Goal: Transaction & Acquisition: Purchase product/service

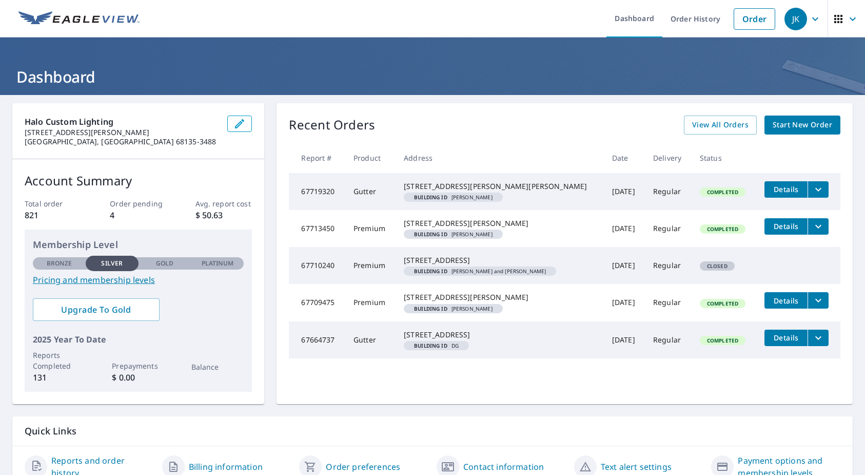
click at [789, 126] on span "Start New Order" at bounding box center [803, 125] width 60 height 13
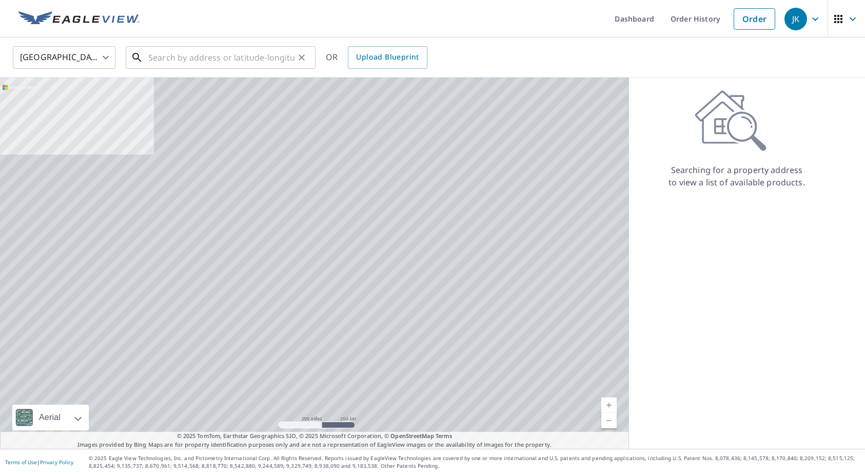
click at [206, 58] on input "text" at bounding box center [221, 57] width 146 height 29
paste input "[STREET_ADDRESS]"
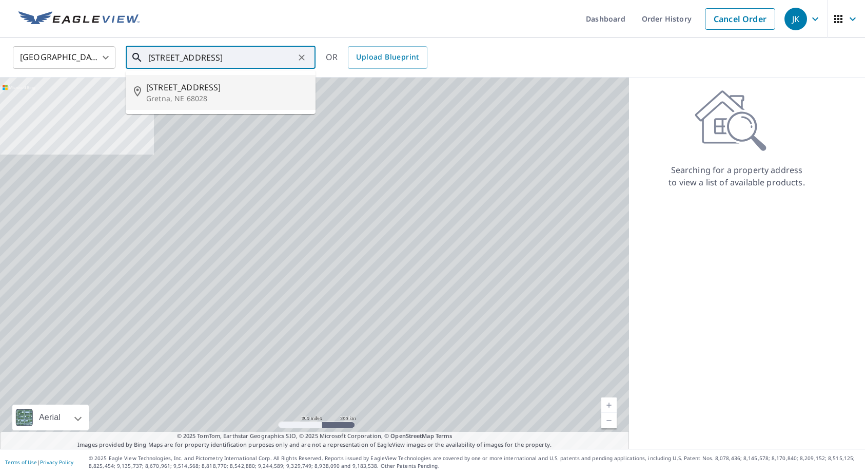
click at [192, 92] on span "[STREET_ADDRESS]" at bounding box center [226, 87] width 161 height 12
type input "[STREET_ADDRESS]"
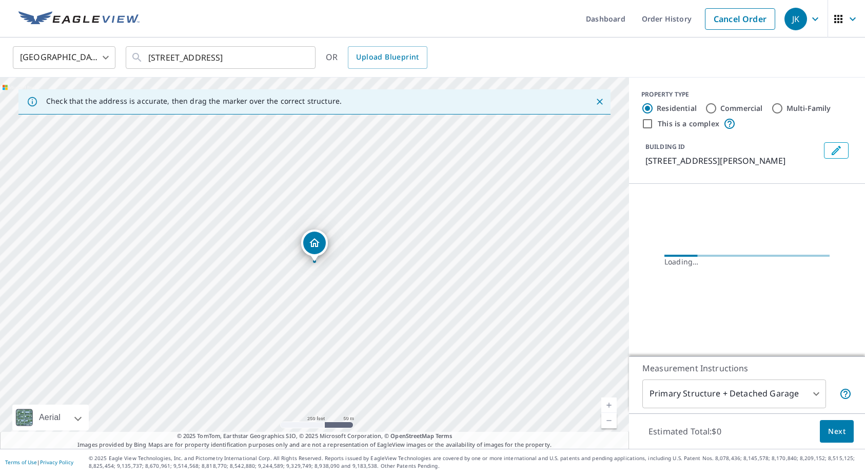
click at [843, 151] on button "Edit building 1" at bounding box center [836, 150] width 25 height 16
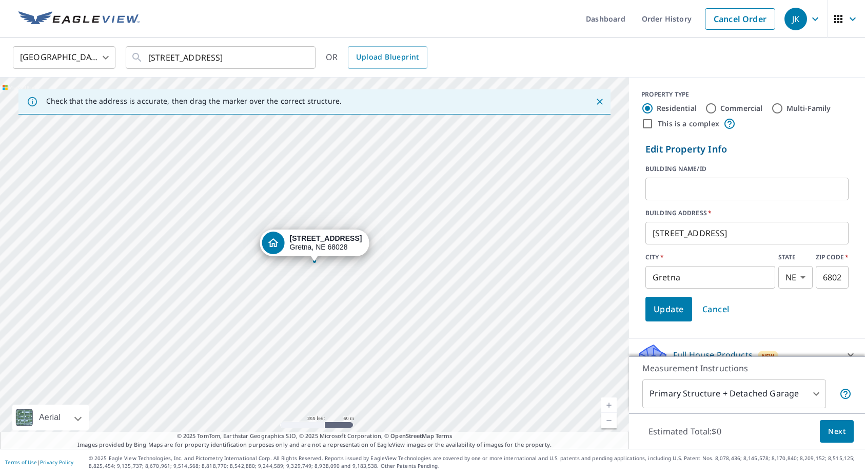
click at [657, 192] on input "text" at bounding box center [747, 189] width 203 height 29
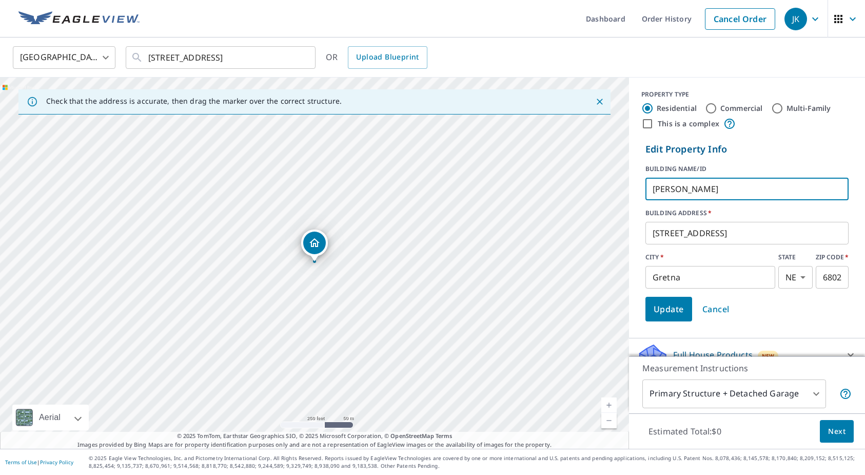
type input "[PERSON_NAME]"
click at [663, 309] on span "Update" at bounding box center [669, 309] width 30 height 14
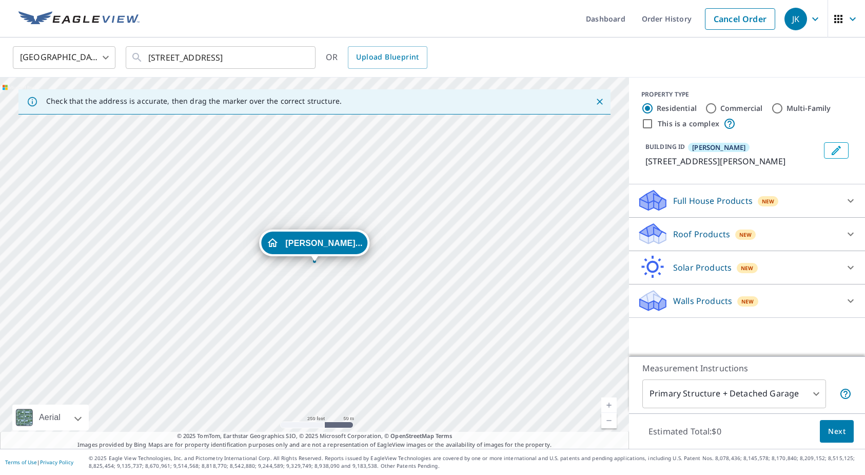
click at [851, 237] on icon at bounding box center [851, 234] width 12 height 12
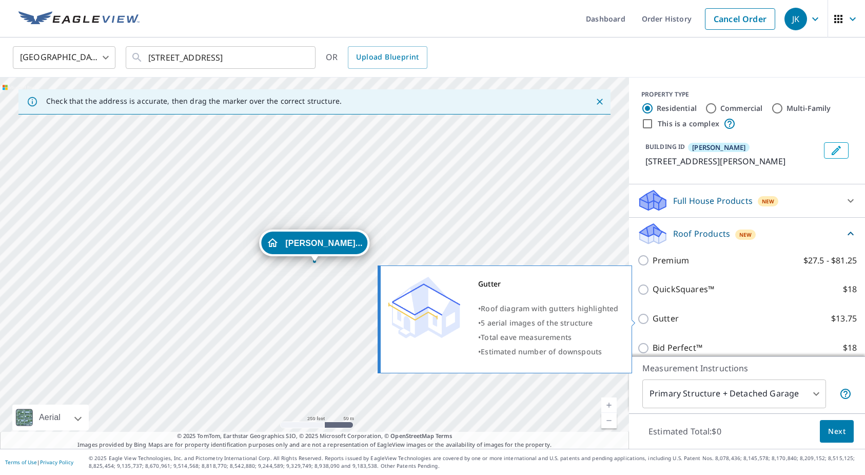
click at [645, 320] on input "Gutter $13.75" at bounding box center [645, 319] width 15 height 12
checkbox input "true"
